Goal: Task Accomplishment & Management: Manage account settings

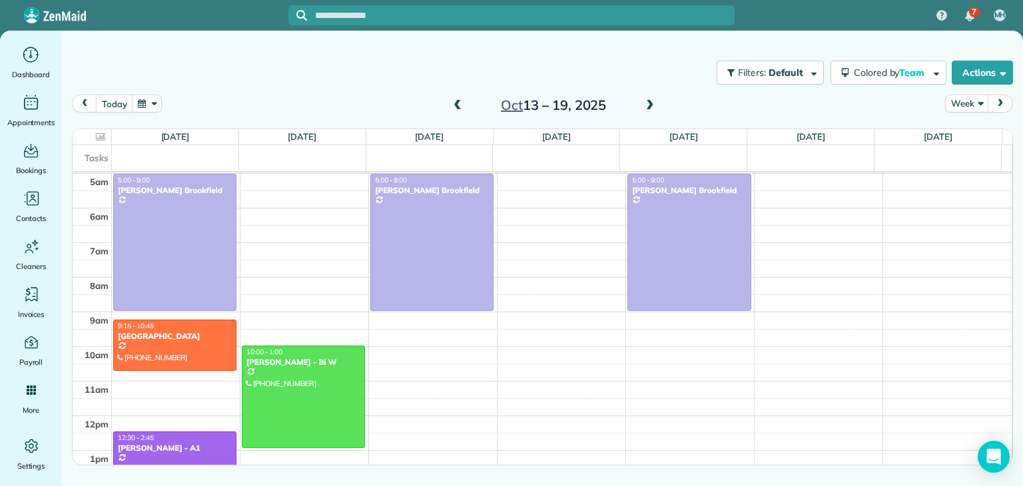
scroll to position [69, 0]
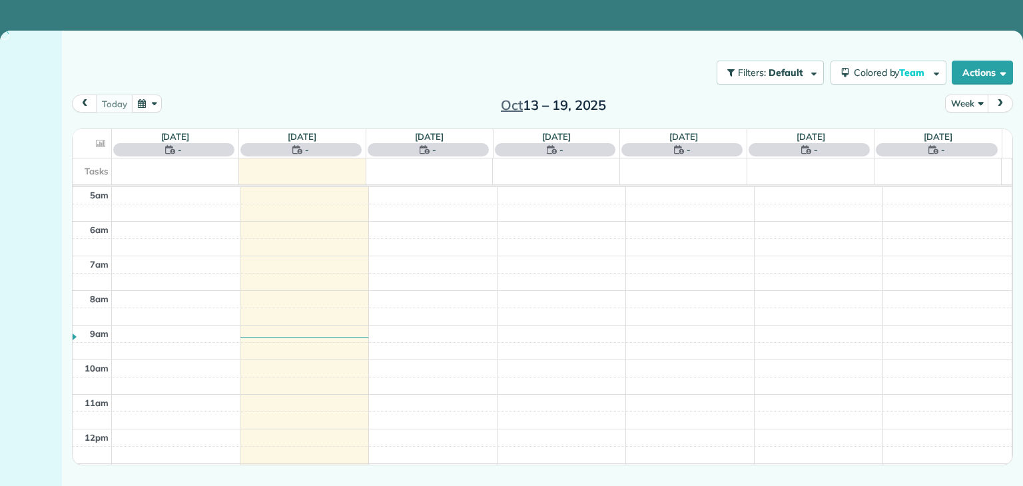
scroll to position [69, 0]
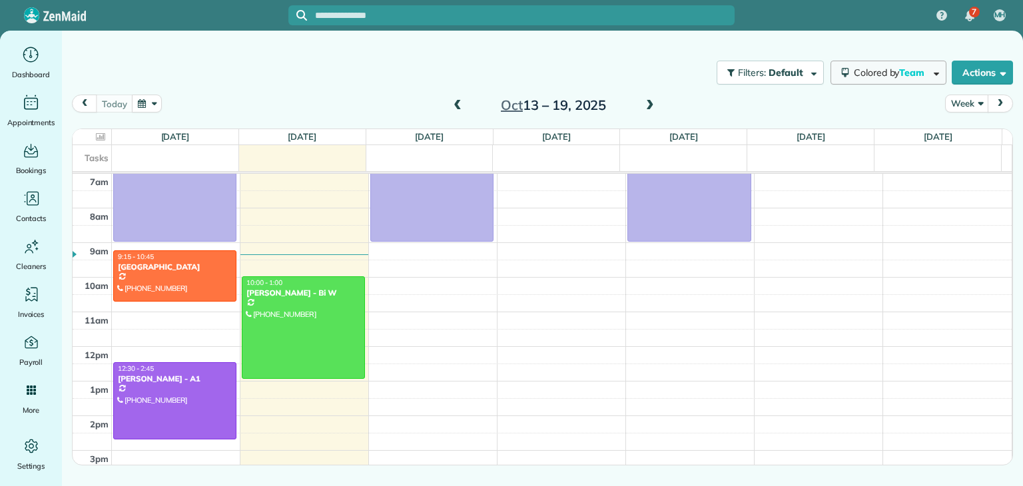
click at [862, 82] on button "Colored by Team" at bounding box center [889, 73] width 116 height 24
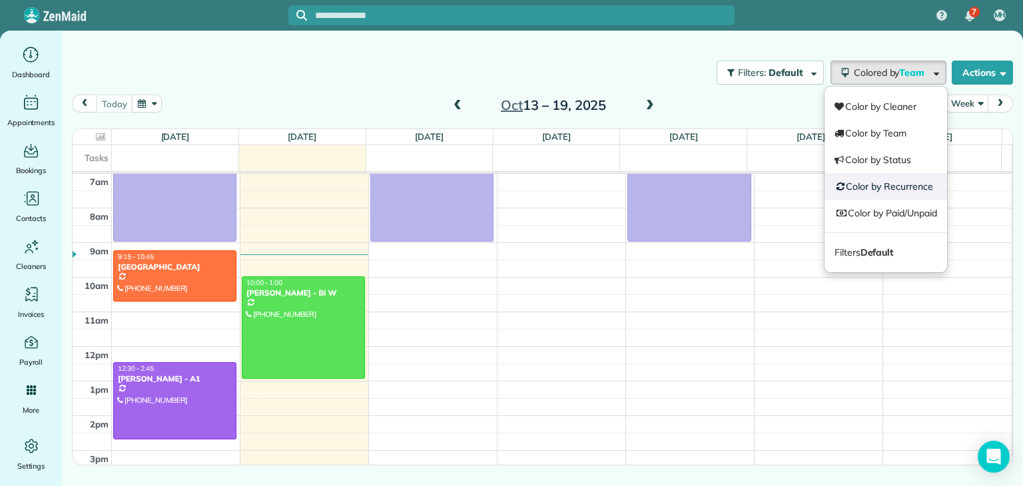
click at [874, 198] on link "Color by Recurrence" at bounding box center [886, 186] width 123 height 27
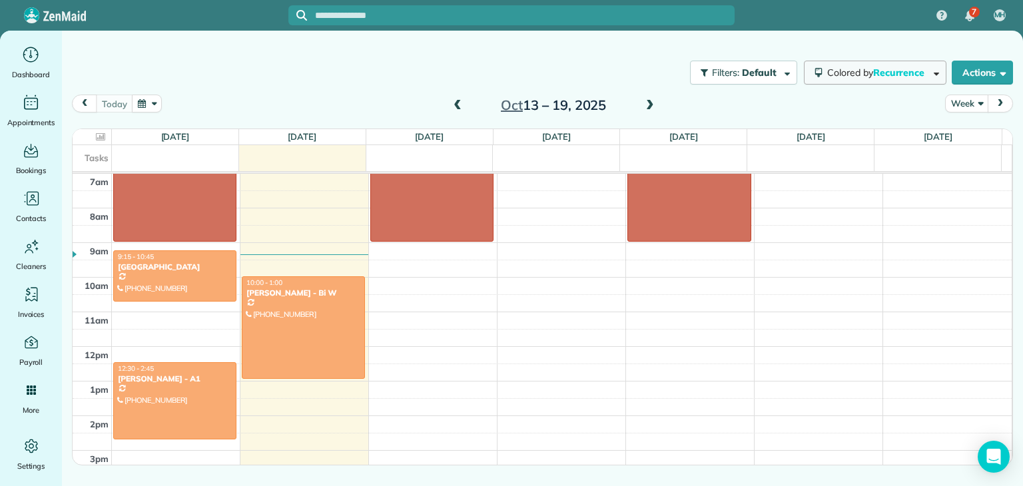
click at [860, 65] on button "Colored by Recurrence" at bounding box center [875, 73] width 143 height 24
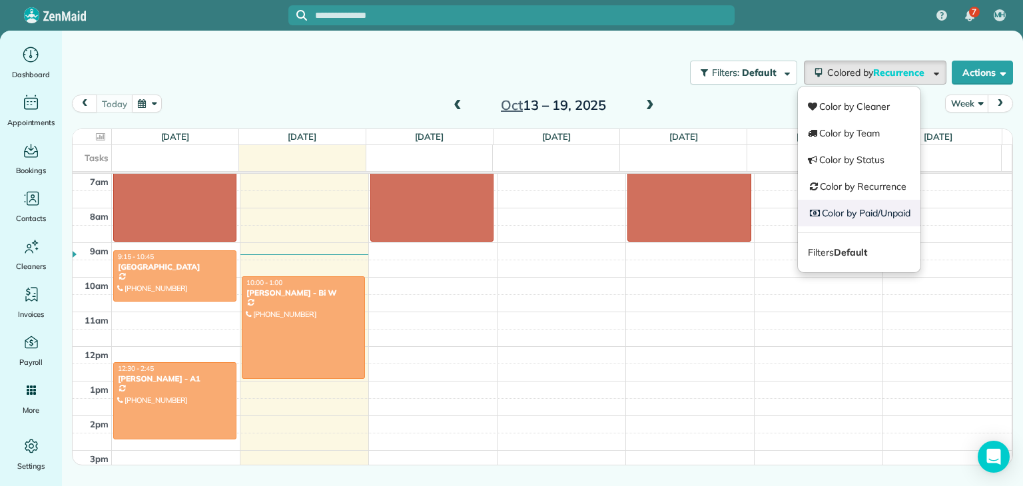
click at [865, 205] on link "Color by Paid/Unpaid" at bounding box center [859, 213] width 123 height 27
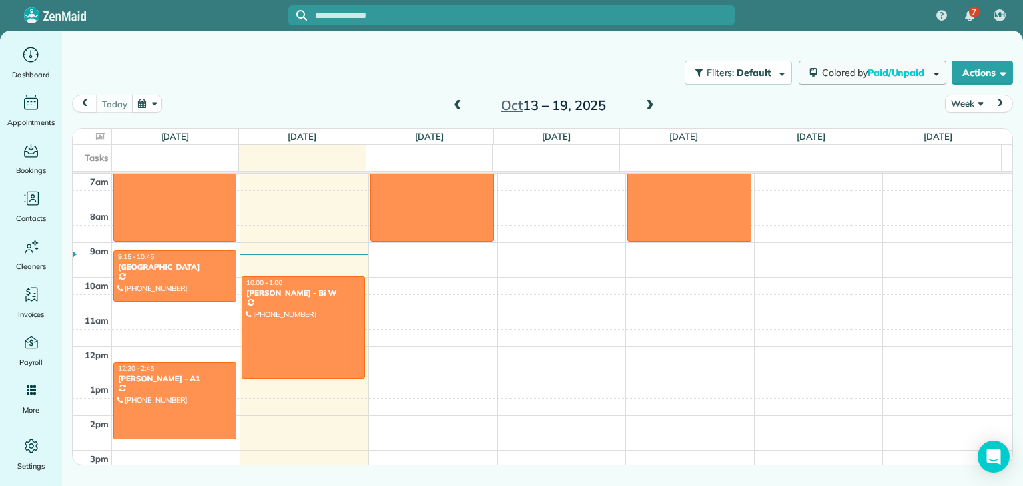
click at [876, 70] on span "Paid/Unpaid" at bounding box center [897, 73] width 59 height 12
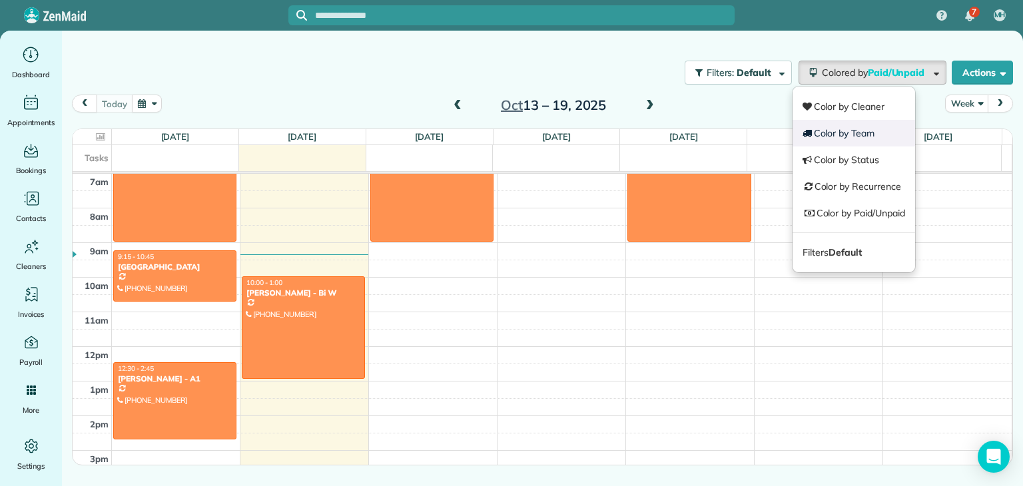
click at [872, 137] on link "Color by Team" at bounding box center [854, 133] width 123 height 27
